Goal: Task Accomplishment & Management: Use online tool/utility

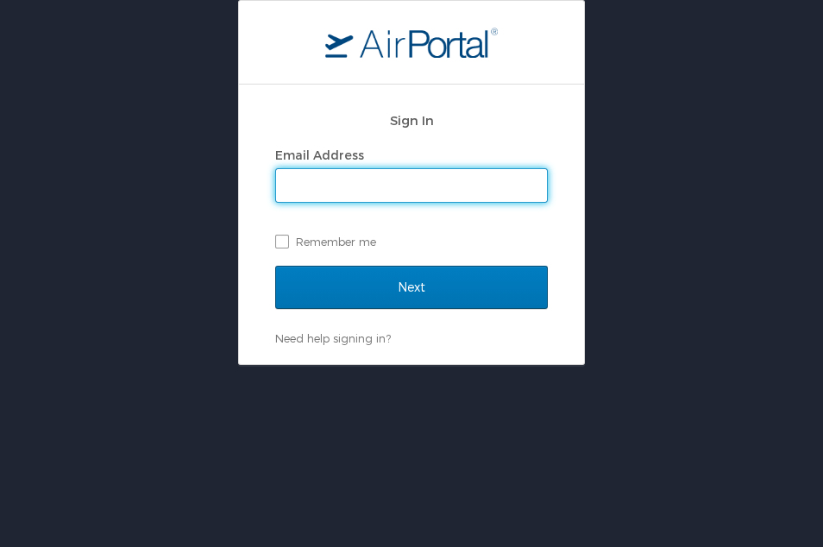
click at [445, 186] on input "Email Address" at bounding box center [411, 185] width 271 height 33
type input "heather.young@cbtravel.com"
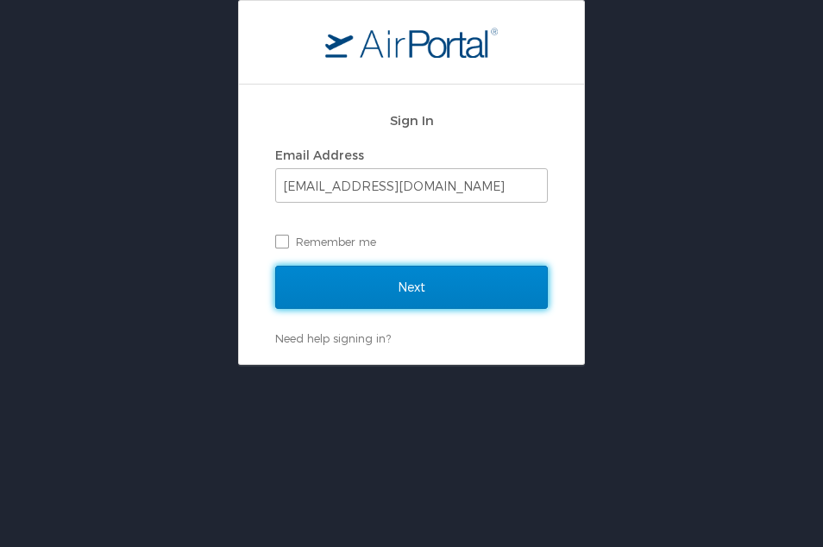
click at [371, 278] on input "Next" at bounding box center [411, 287] width 273 height 43
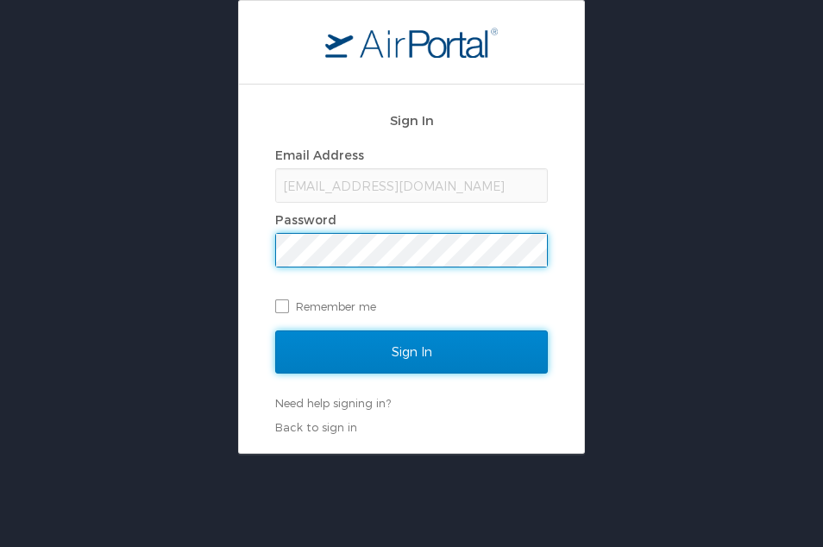
click at [385, 333] on input "Sign In" at bounding box center [411, 351] width 273 height 43
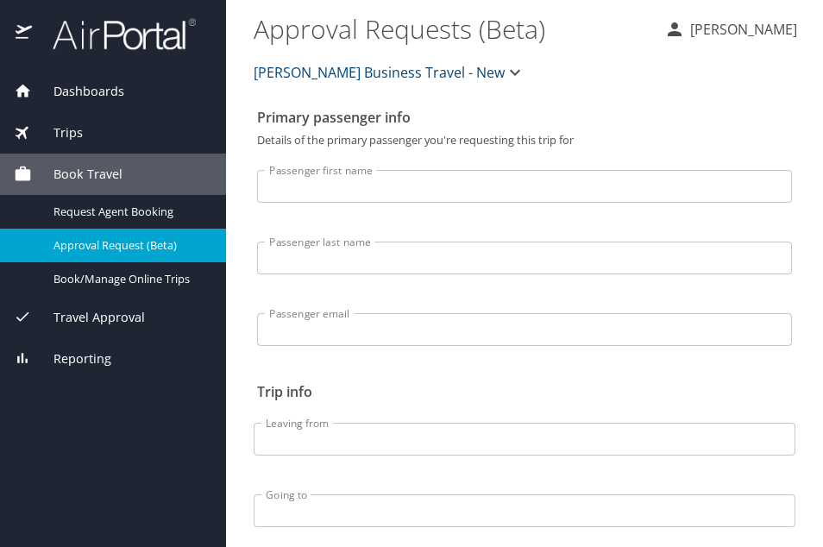
click at [78, 31] on img at bounding box center [115, 34] width 162 height 34
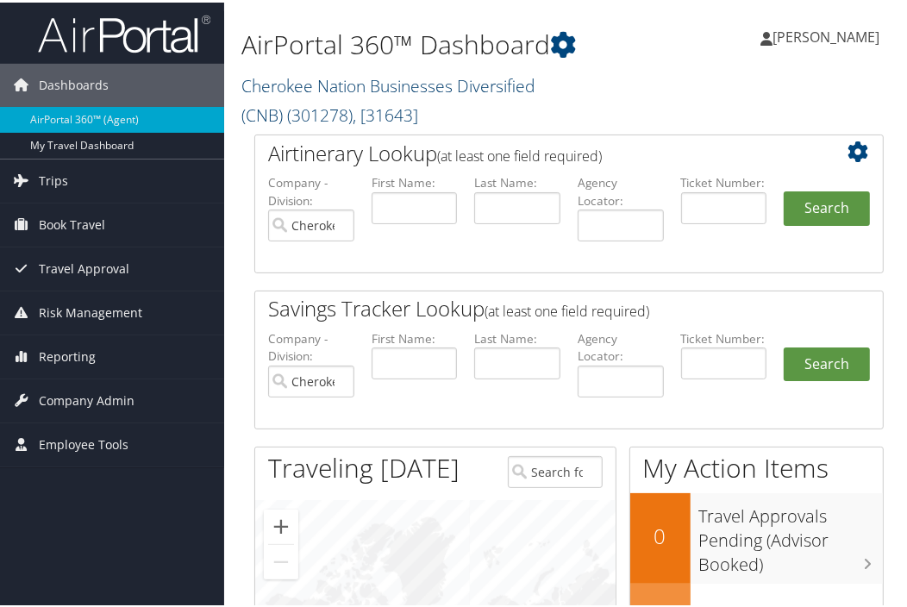
click at [342, 78] on link "Cherokee Nation Businesses Diversified (CNB) ( 301278 ) , [ 31643 ]" at bounding box center [388, 98] width 293 height 53
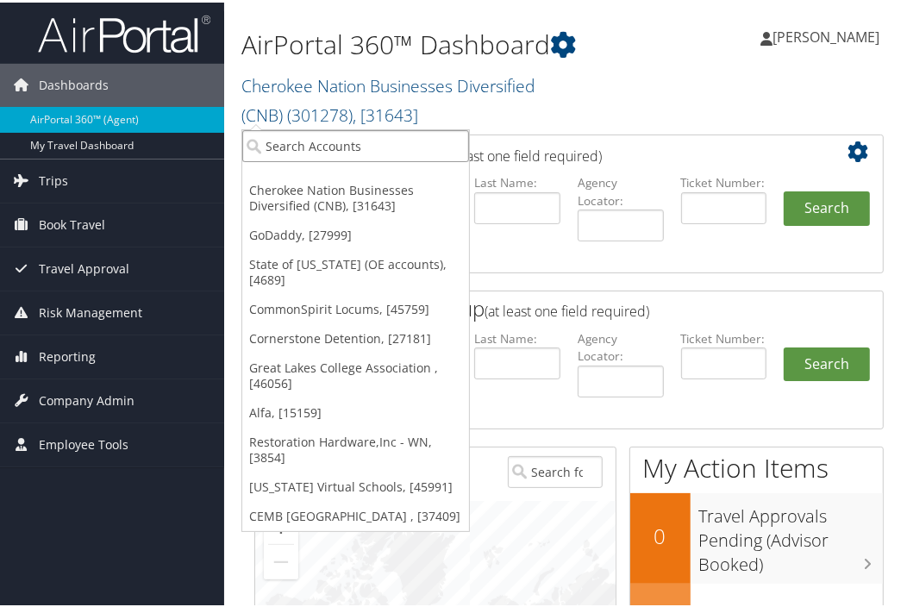
click at [351, 148] on input "search" at bounding box center [355, 144] width 227 height 32
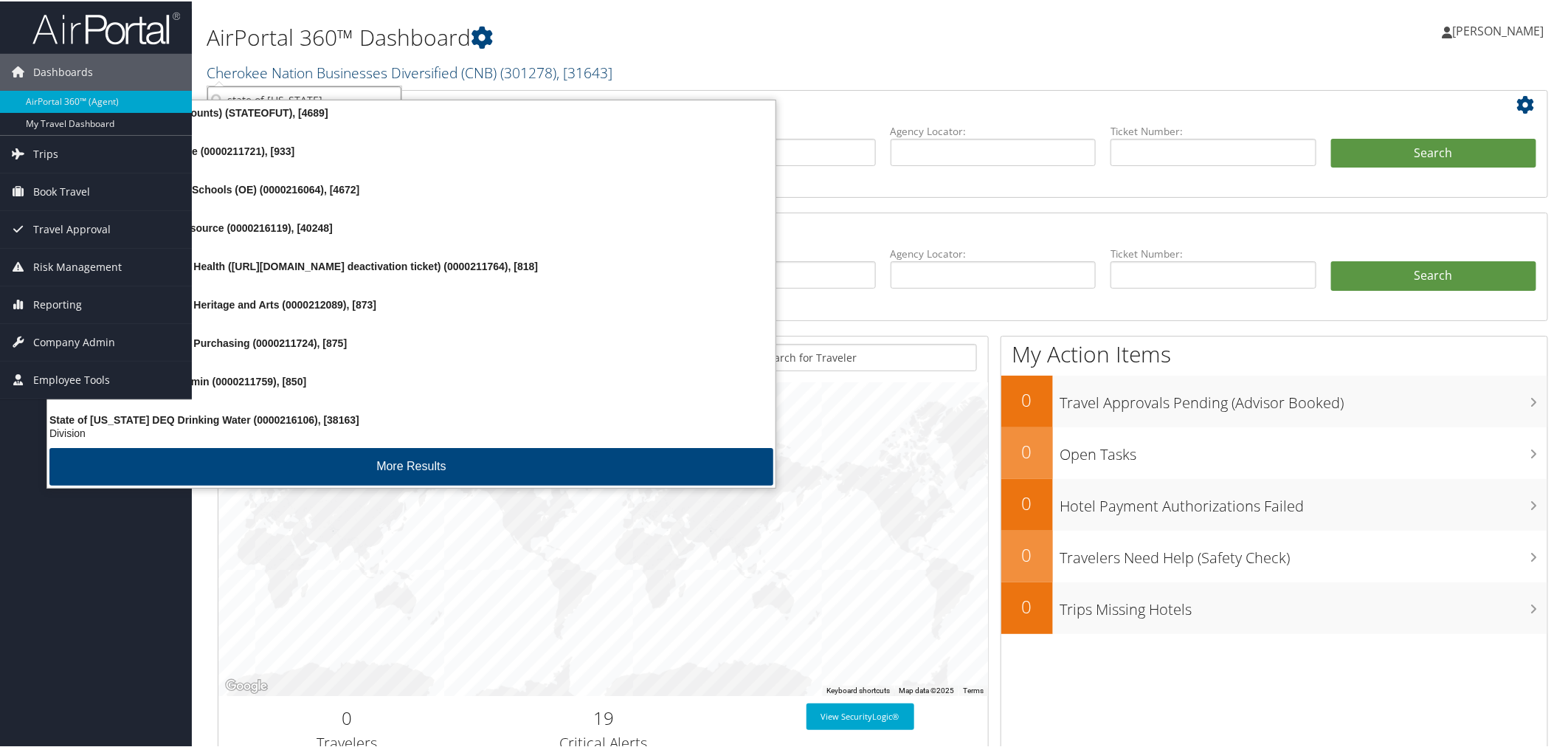
type input "state of utah"
click at [395, 75] on link "Cherokee Nation Businesses Diversified (CNB) ( 301278 ) , [ 31643 ]" at bounding box center [410, 71] width 405 height 20
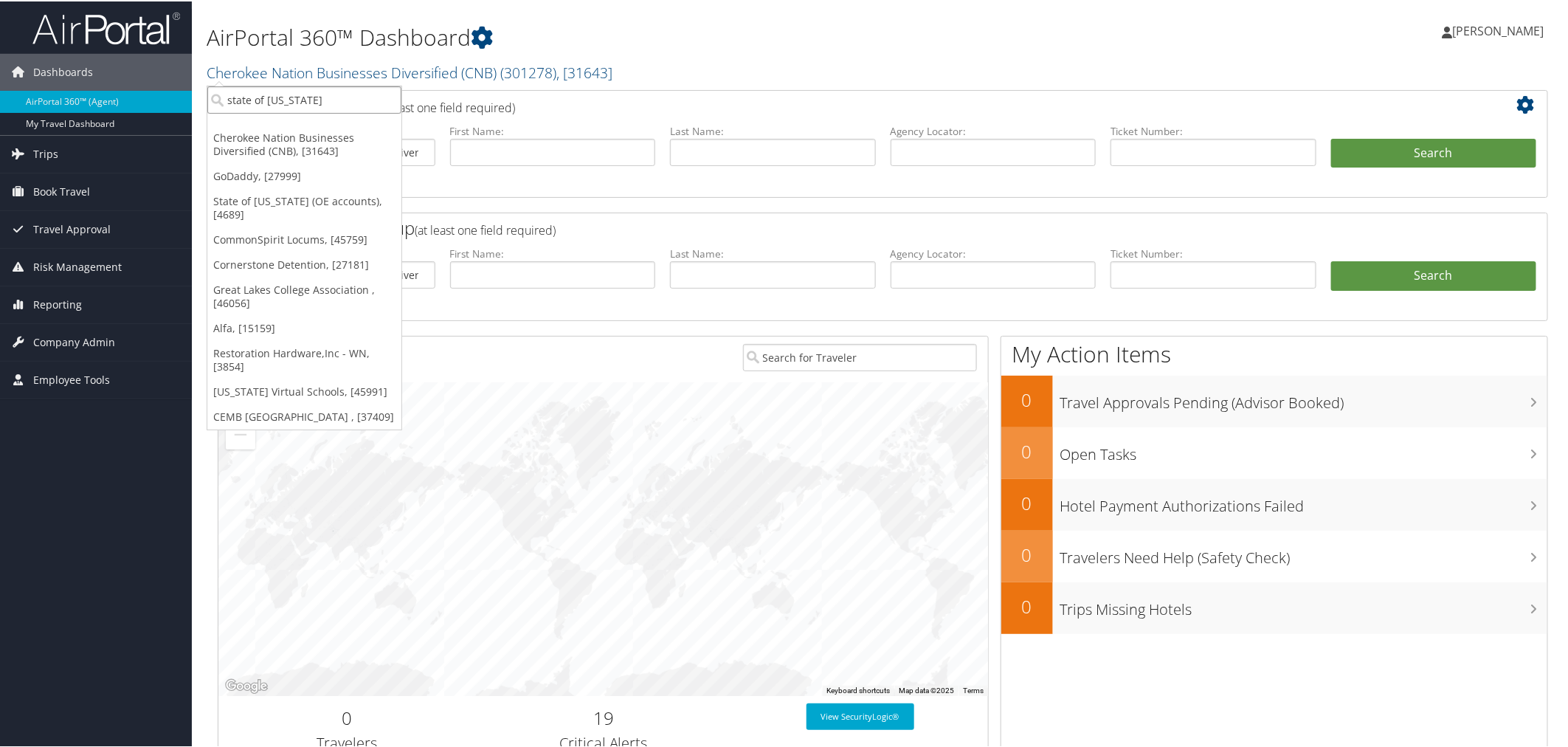
click at [352, 96] on input "state of utah" at bounding box center [304, 98] width 194 height 27
type input "state of utah"
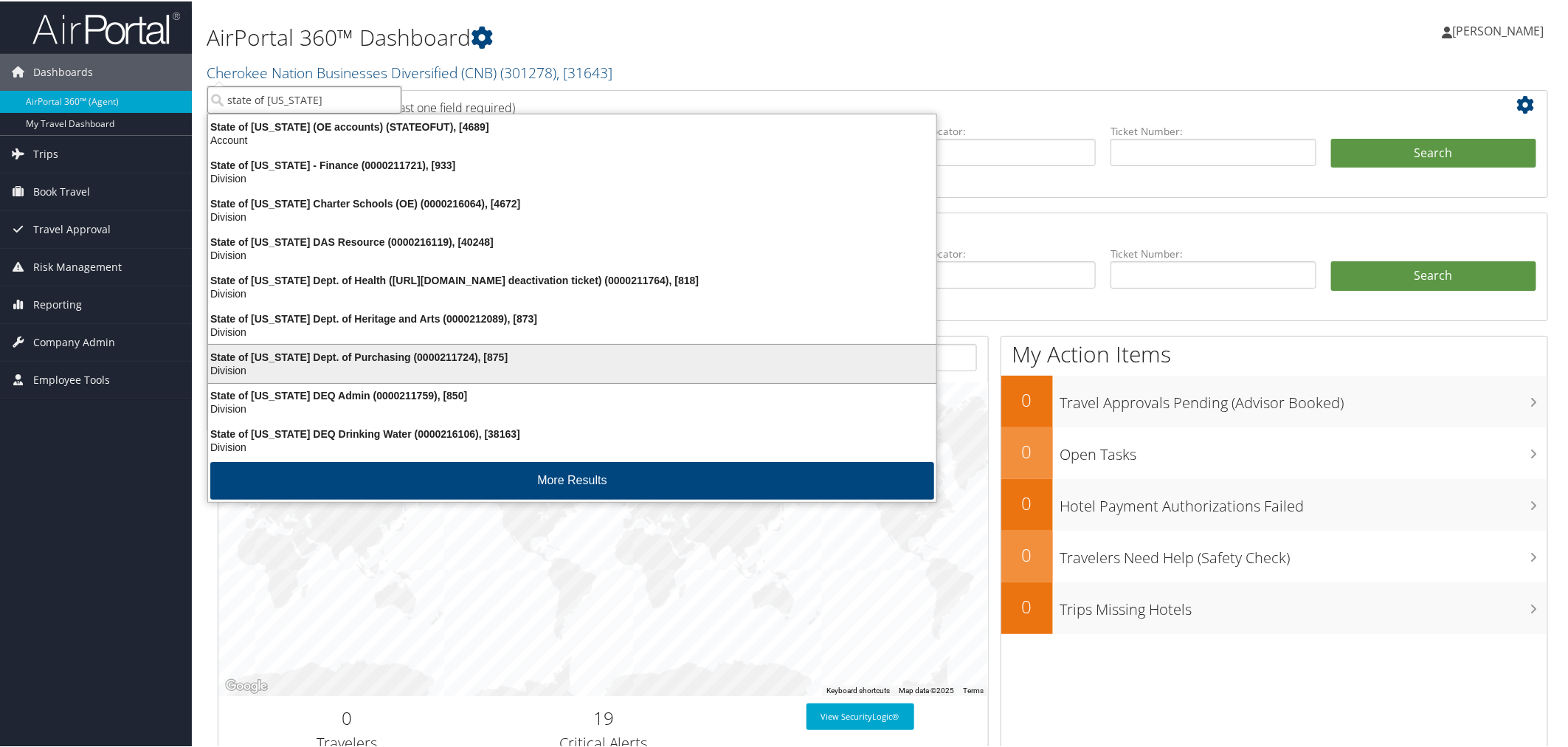
scroll to position [3, 0]
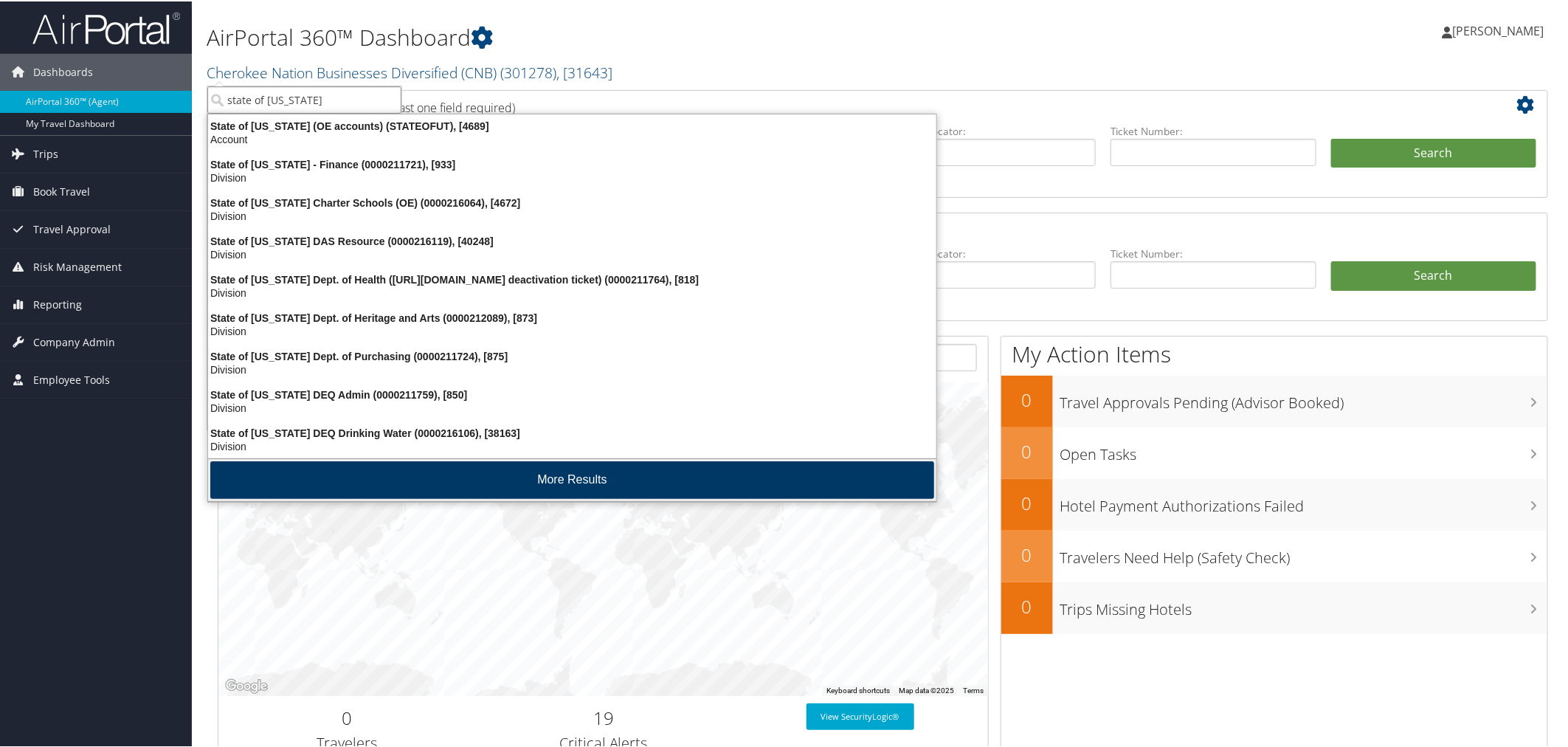
click at [472, 476] on button "More Results" at bounding box center [572, 478] width 724 height 38
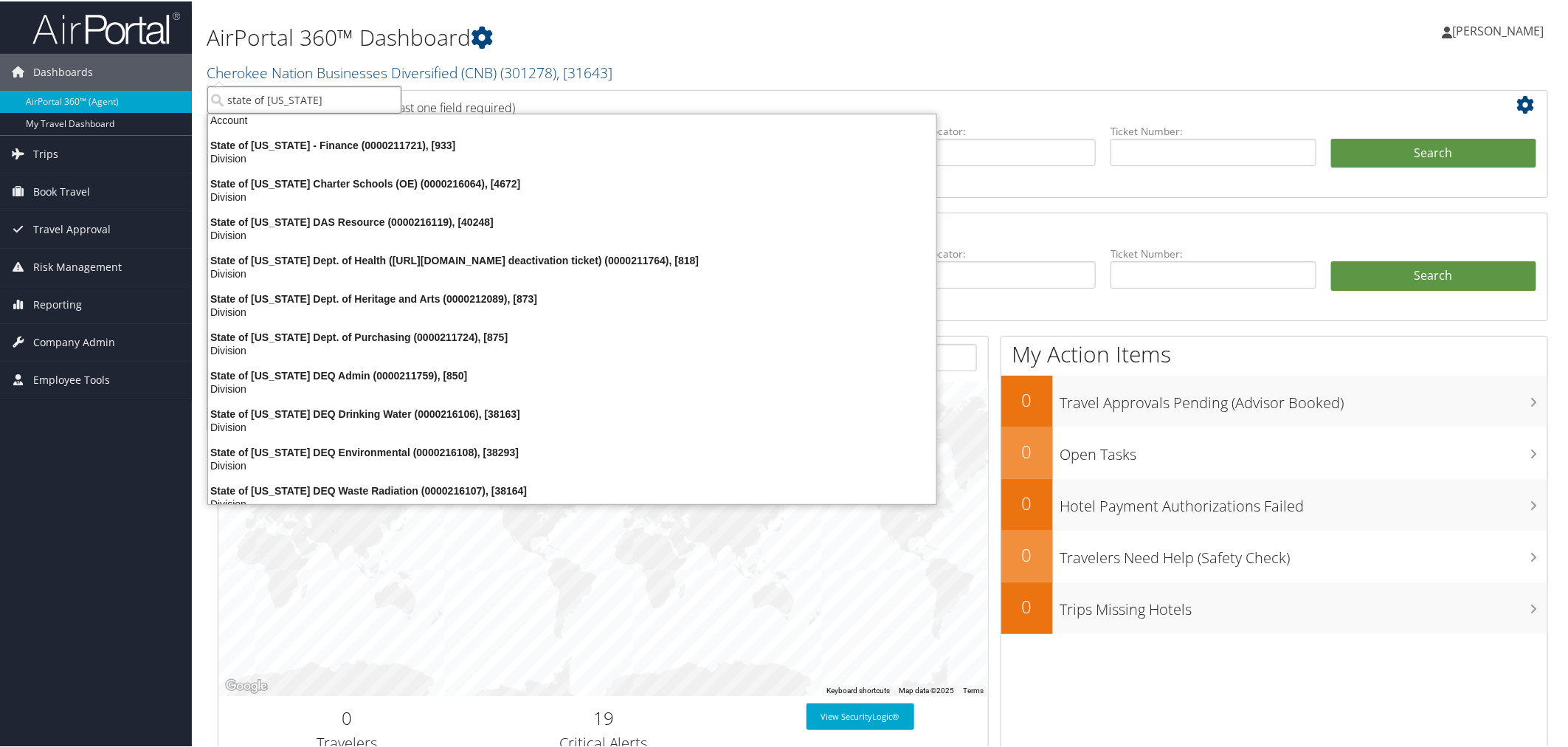
scroll to position [0, 0]
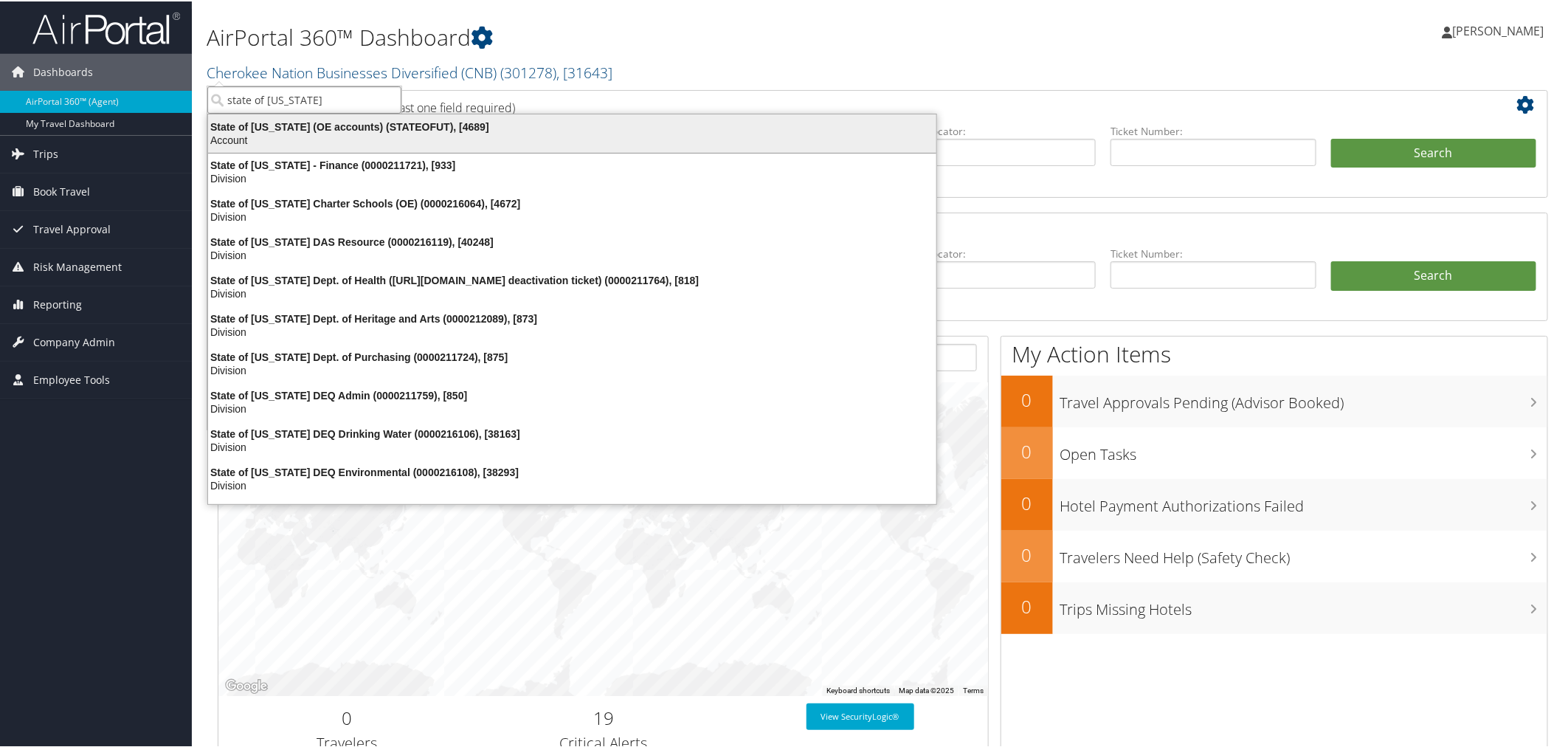
click at [422, 127] on div "State of Utah (OE accounts) (STATEOFUT), [4689]" at bounding box center [572, 126] width 746 height 14
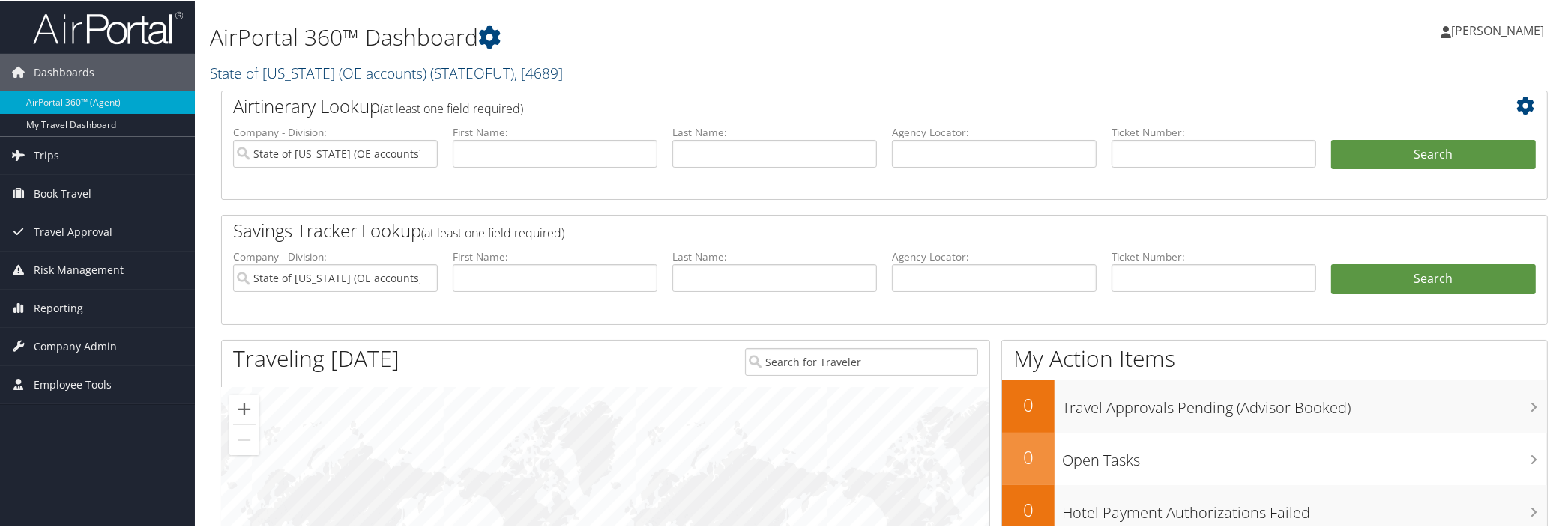
click at [355, 76] on link "State of [US_STATE] (OE accounts) ( STATEOFUT ) , [ 4689 ]" at bounding box center [387, 72] width 353 height 20
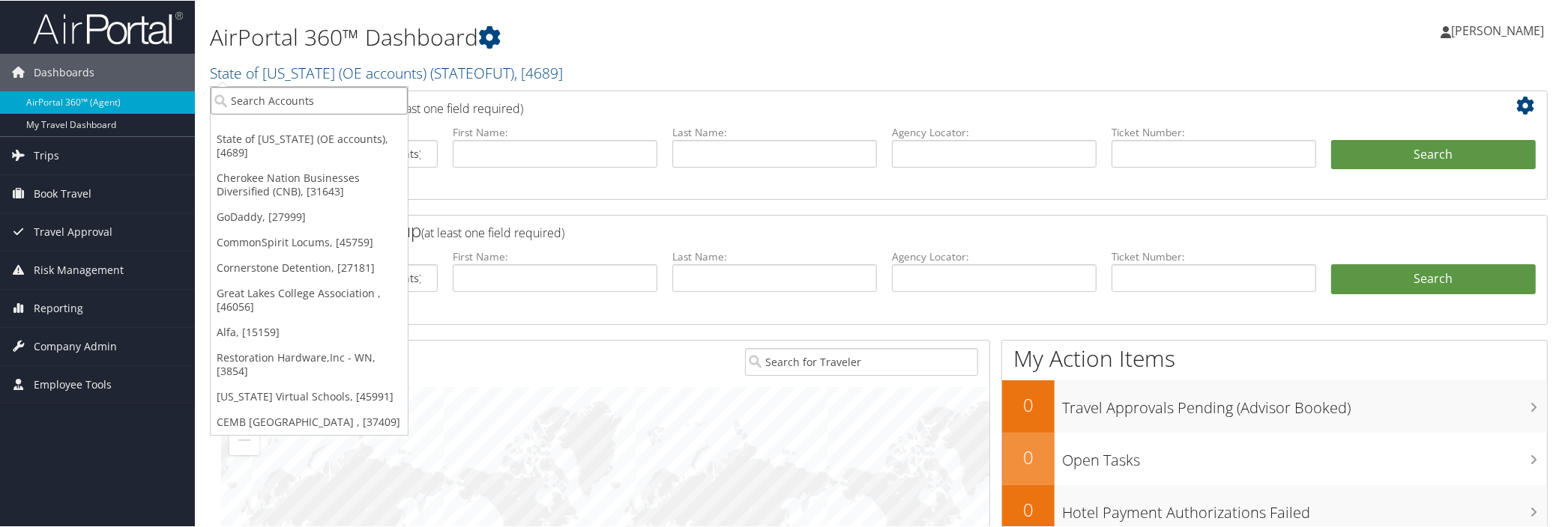
click at [357, 98] on input "search" at bounding box center [308, 100] width 197 height 28
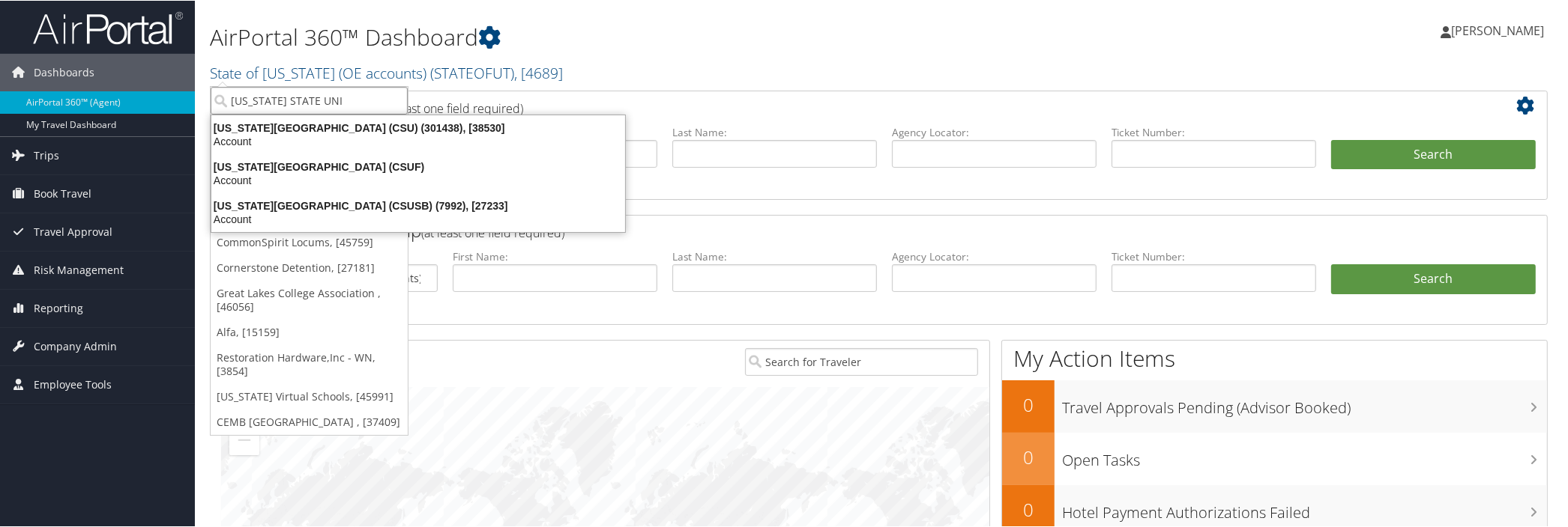
type input "[US_STATE] STATE UNI"
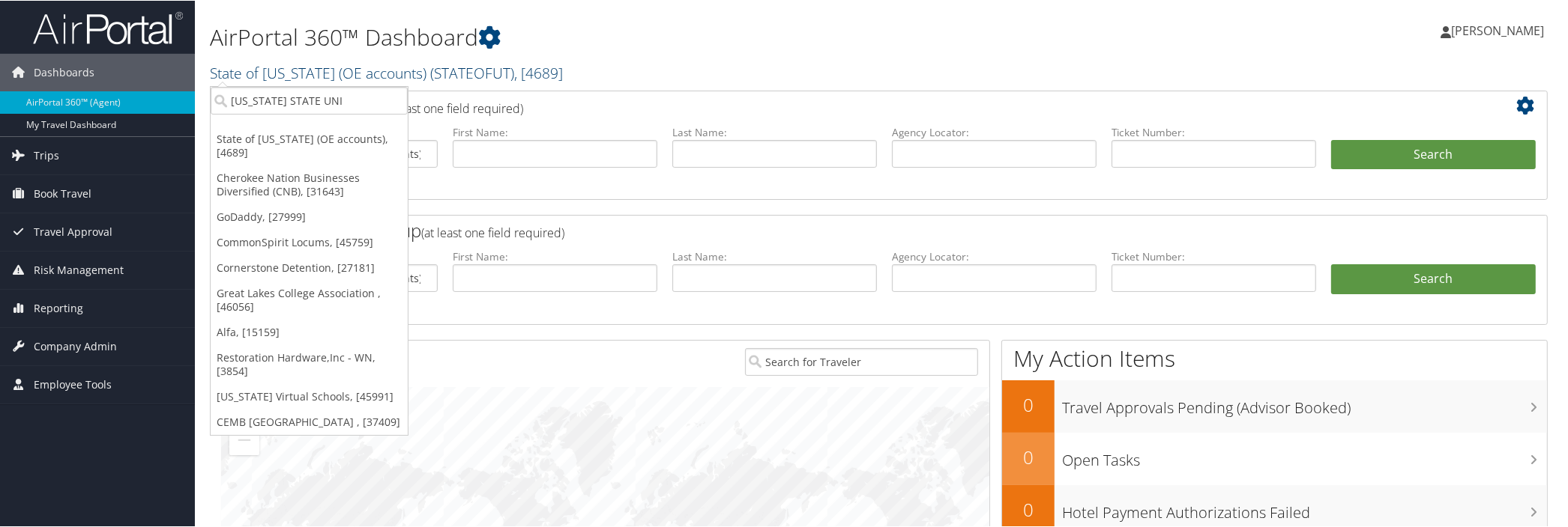
click at [447, 71] on span "( STATEOFUT )" at bounding box center [472, 72] width 84 height 20
click at [362, 118] on ul "[US_STATE] STATE UNI State of [US_STATE] (OE accounts), [4689] Cherokee Nation …" at bounding box center [309, 260] width 199 height 350
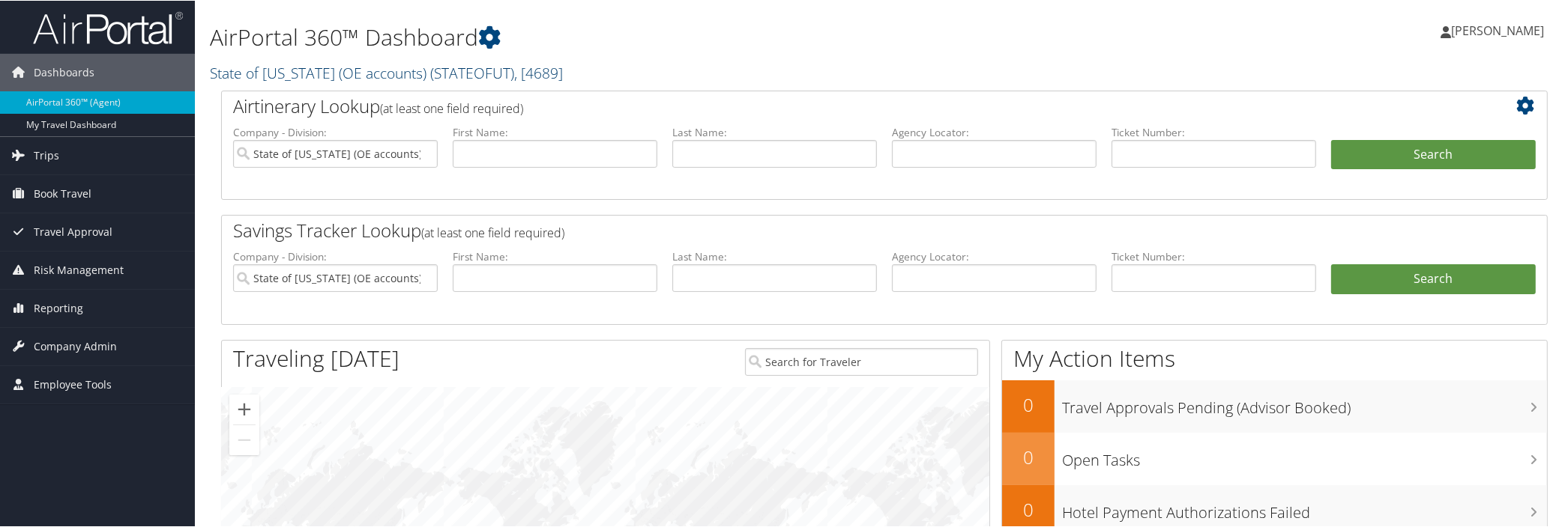
click at [384, 73] on link "State of [US_STATE] (OE accounts) ( STATEOFUT ) , [ 4689 ]" at bounding box center [387, 72] width 353 height 20
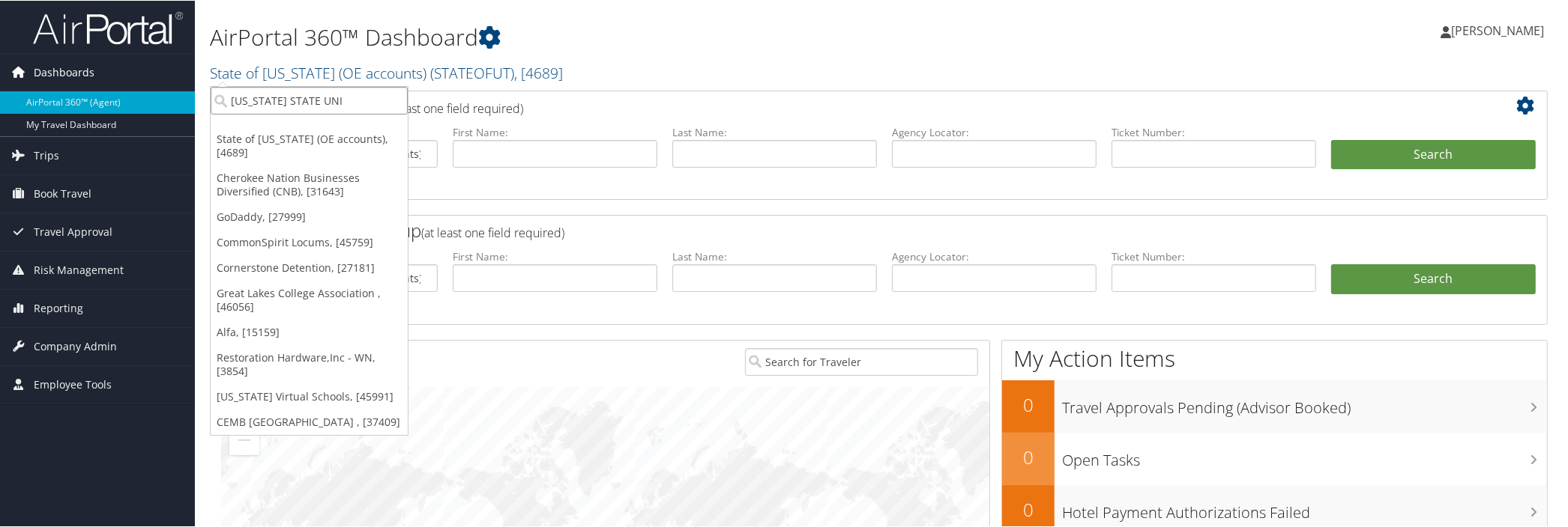
drag, startPoint x: 368, startPoint y: 102, endPoint x: 46, endPoint y: 83, distance: 322.6
click at [46, 83] on div "Dashboards AirPortal 360™ (Agent) My Travel Dashboard Trips Airtinerary® Lookup…" at bounding box center [786, 400] width 1573 height 801
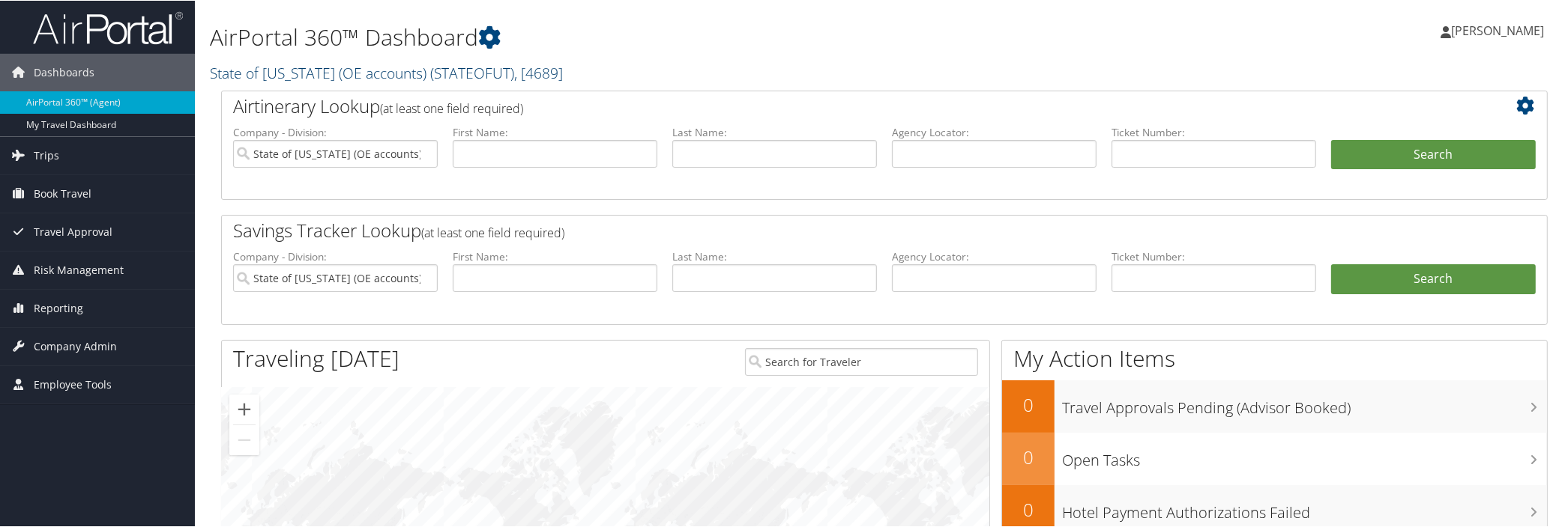
click at [473, 77] on span "( STATEOFUT )" at bounding box center [472, 72] width 84 height 20
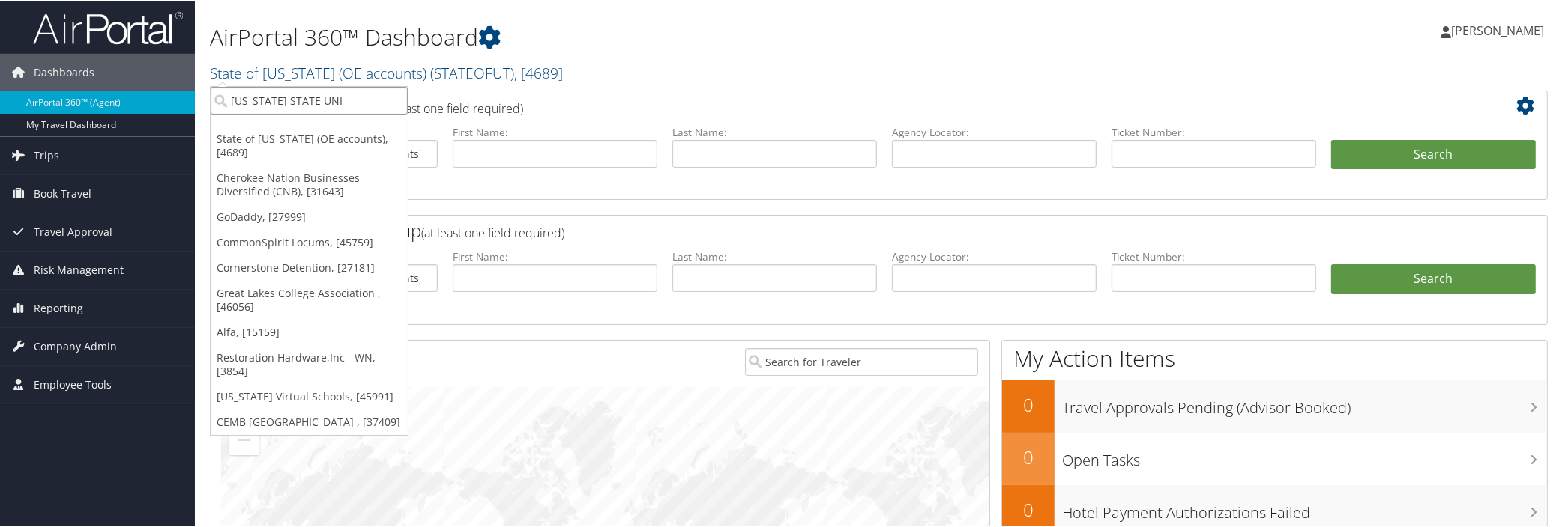
click at [385, 106] on input "[US_STATE] STATE UNI" at bounding box center [308, 100] width 197 height 28
type input "[PERSON_NAME]"
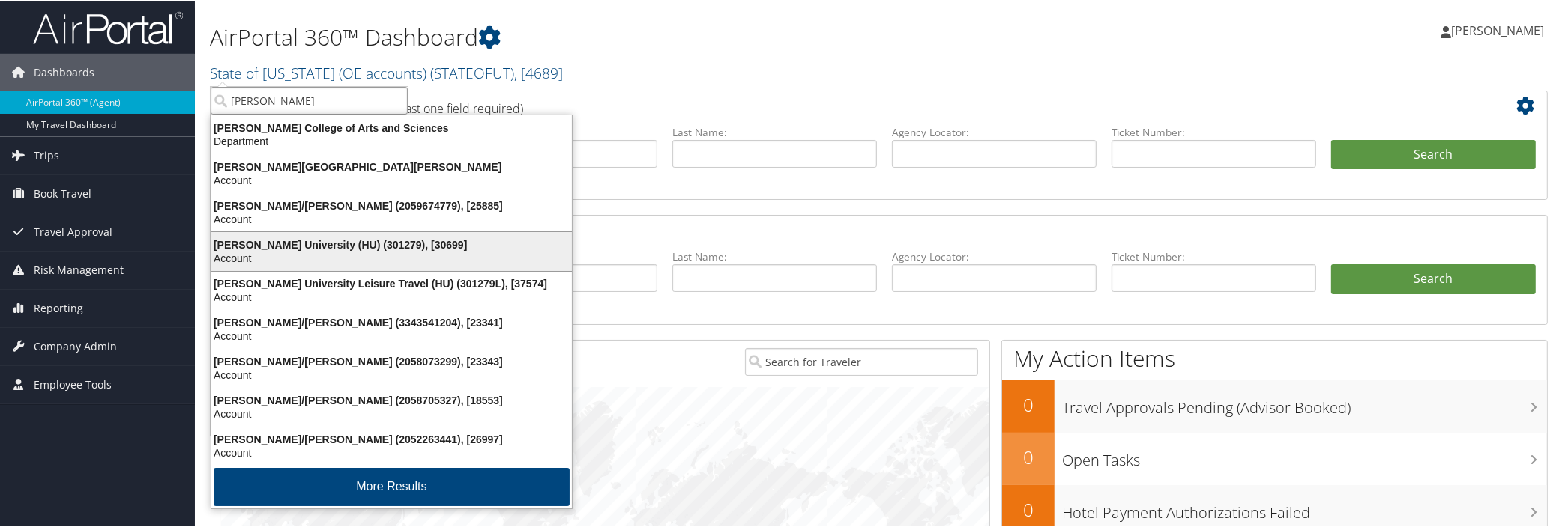
click at [417, 257] on div "Account" at bounding box center [392, 258] width 379 height 14
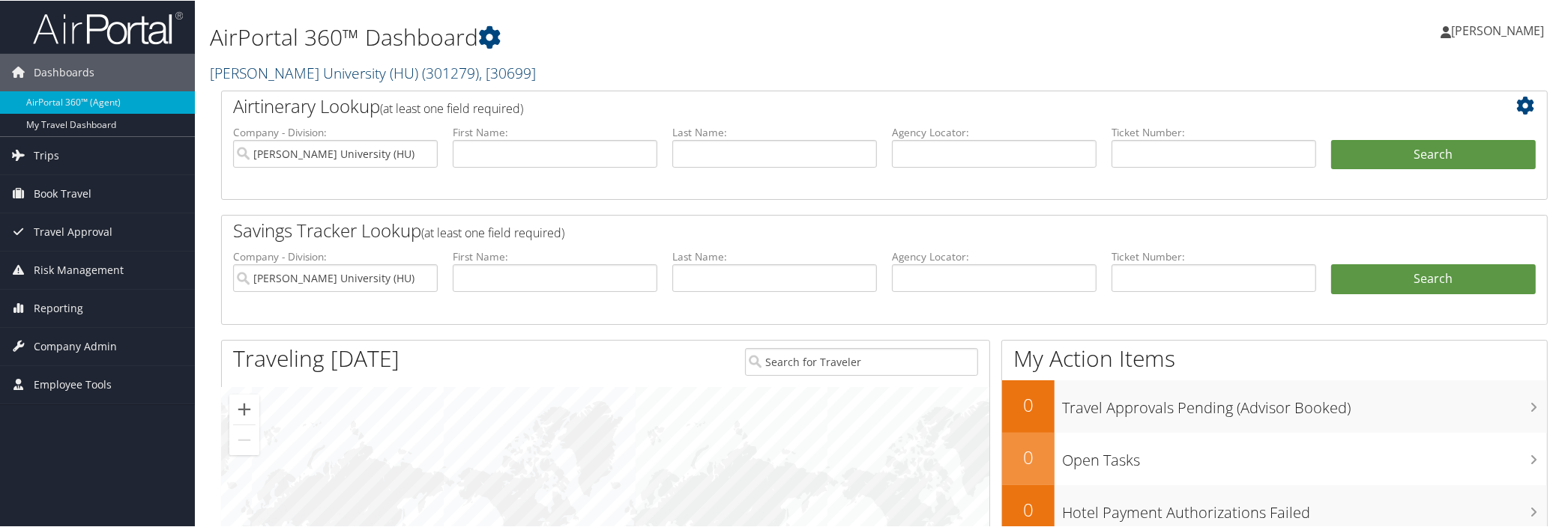
click at [422, 75] on span "( 301279 )" at bounding box center [451, 72] width 57 height 20
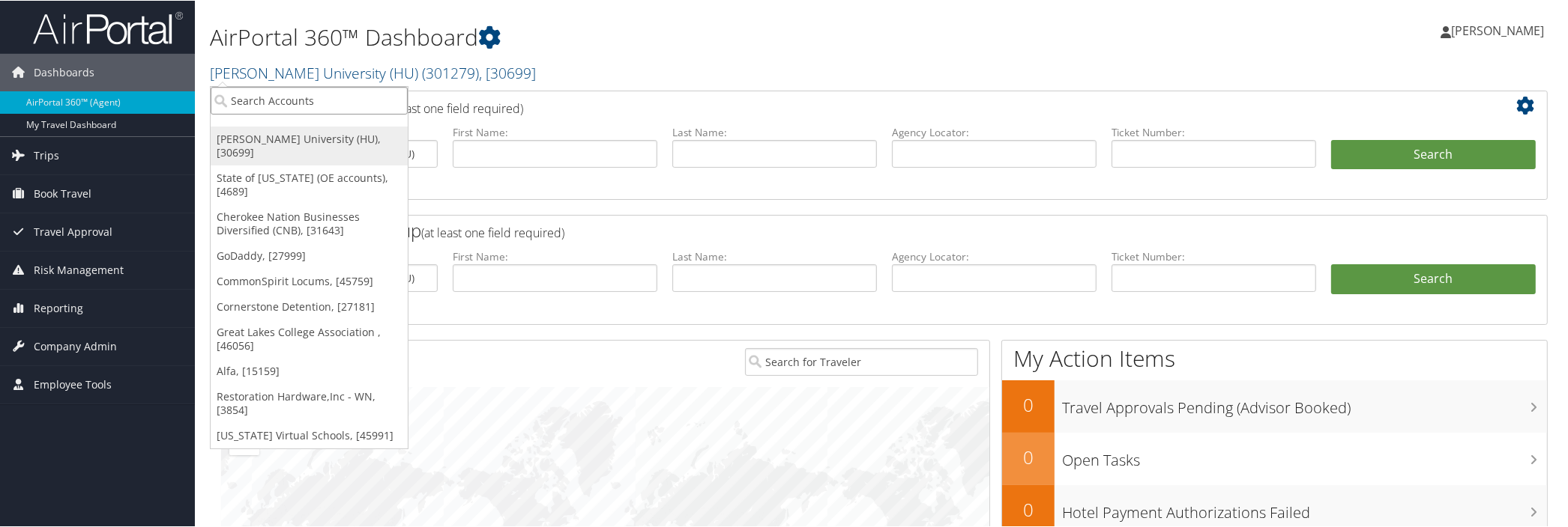
drag, startPoint x: 366, startPoint y: 107, endPoint x: 218, endPoint y: 142, distance: 152.1
click at [341, 102] on input "search" at bounding box center [308, 100] width 197 height 28
type input "DAYTON"
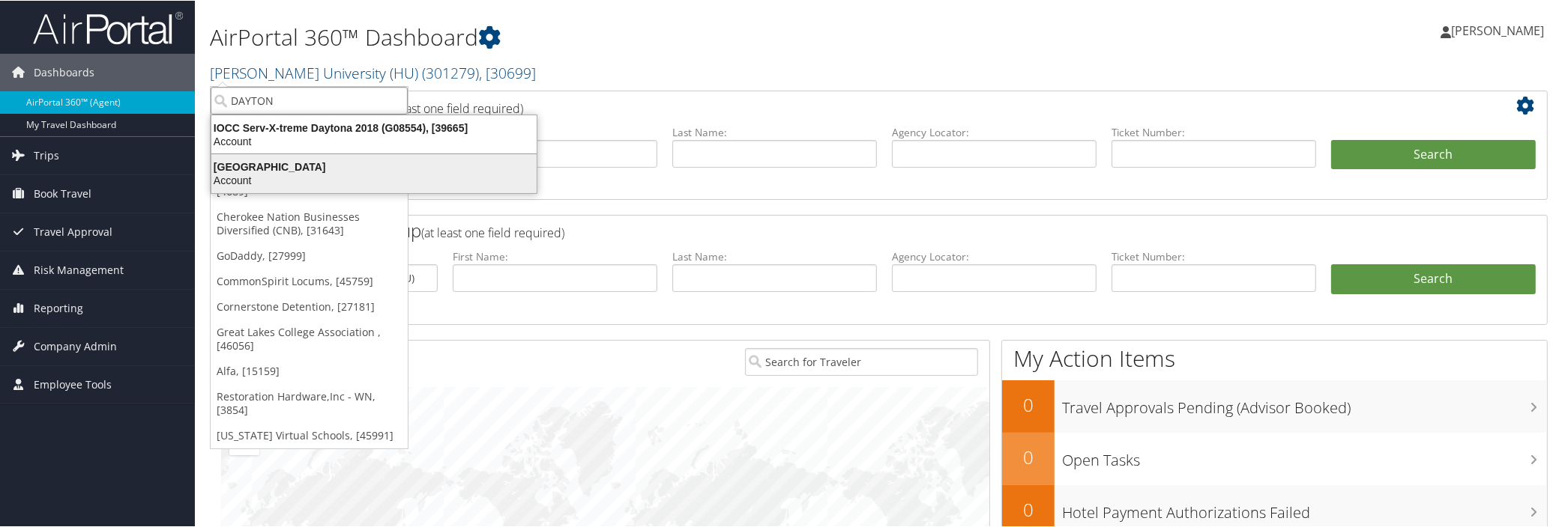
click at [266, 166] on div "University of Dayton" at bounding box center [374, 167] width 343 height 14
